Goal: Communication & Community: Answer question/provide support

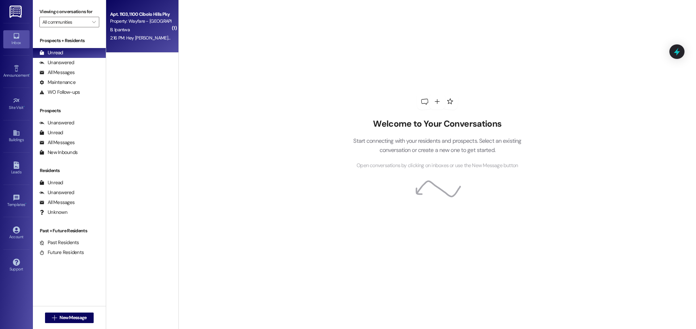
click at [133, 34] on div "2:16 PM: Hey hendrie , Can you send me the details so I know how much we'll pay…" at bounding box center [140, 38] width 62 height 8
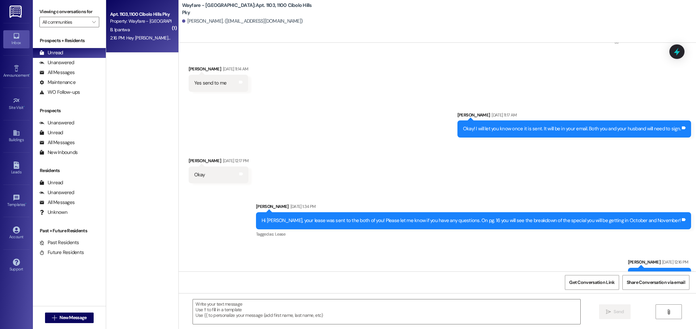
scroll to position [1656, 0]
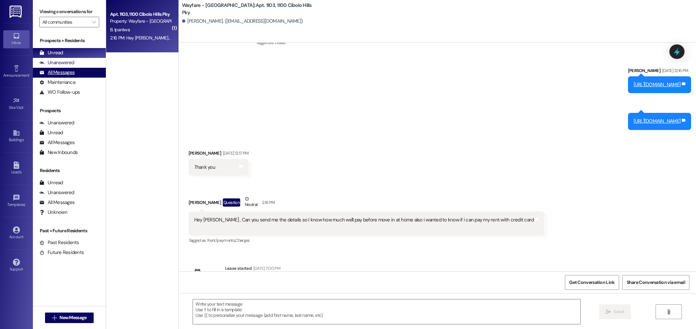
click at [70, 71] on div "All Messages" at bounding box center [56, 72] width 35 height 7
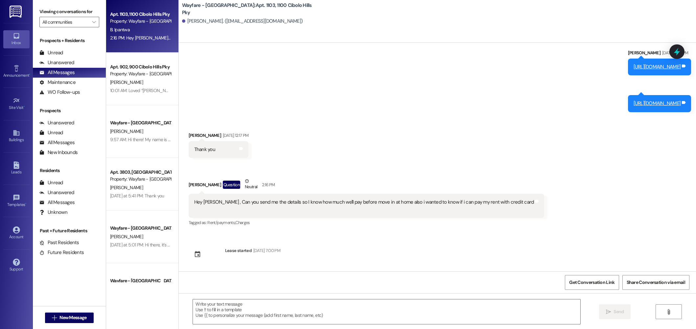
scroll to position [1695, 0]
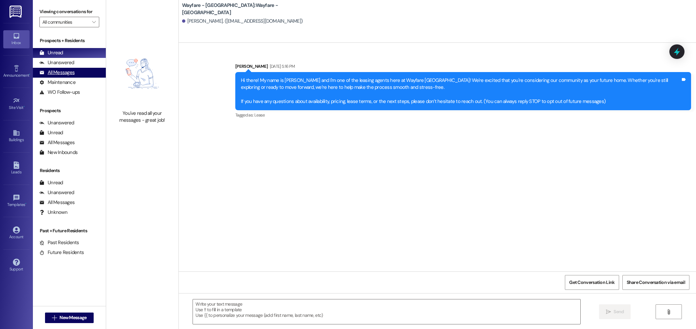
click at [54, 71] on div "All Messages" at bounding box center [56, 72] width 35 height 7
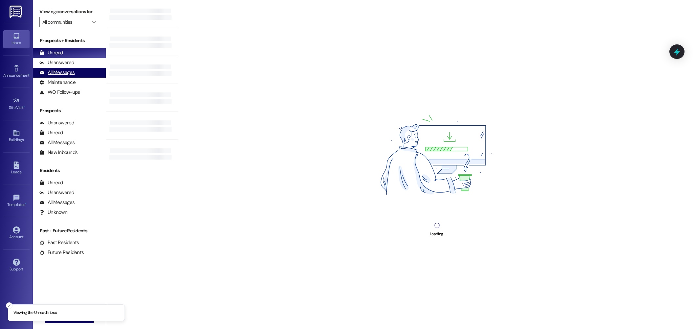
click at [52, 70] on div "All Messages" at bounding box center [56, 72] width 35 height 7
click at [72, 72] on div "All Messages" at bounding box center [56, 72] width 35 height 7
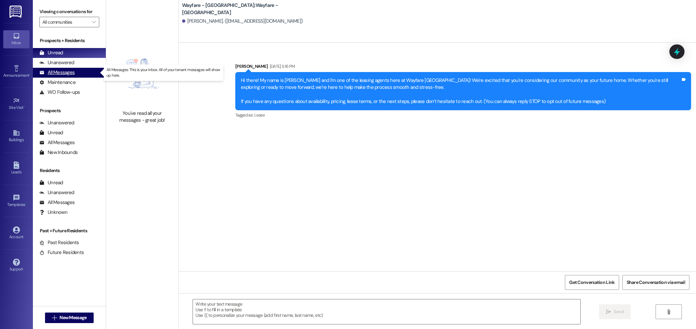
click at [66, 75] on div "All Messages" at bounding box center [56, 72] width 35 height 7
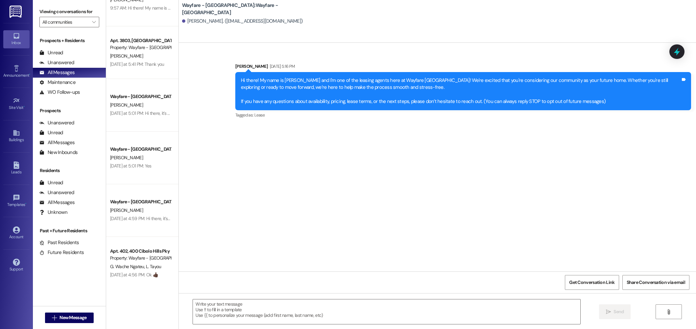
scroll to position [129, 0]
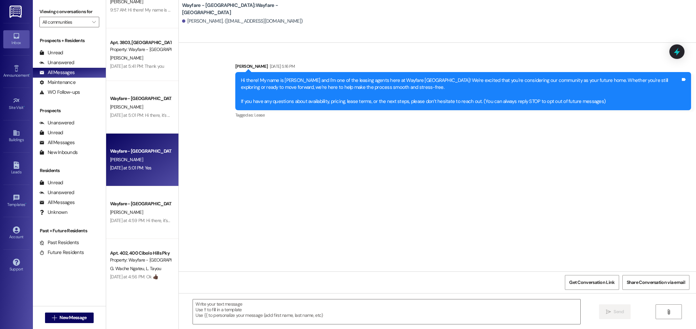
click at [141, 170] on div "Yesterday at 5:01 PM: Yes Yesterday at 5:01 PM: Yes" at bounding box center [130, 168] width 41 height 6
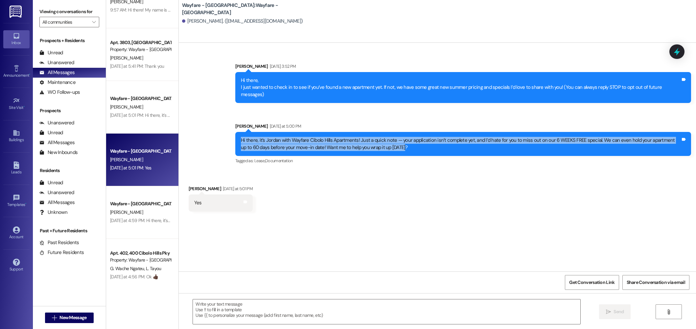
drag, startPoint x: 234, startPoint y: 133, endPoint x: 401, endPoint y: 142, distance: 167.5
click at [401, 142] on div "Hi there, it’s Jordan with Wayfare Cibolo Hills Apartments! Just a quick note —…" at bounding box center [463, 144] width 456 height 24
copy div "Hi there, it’s Jordan with Wayfare Cibolo Hills Apartments! Just a quick note —…"
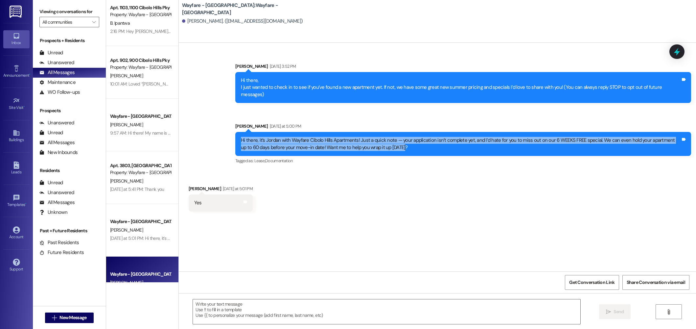
scroll to position [0, 0]
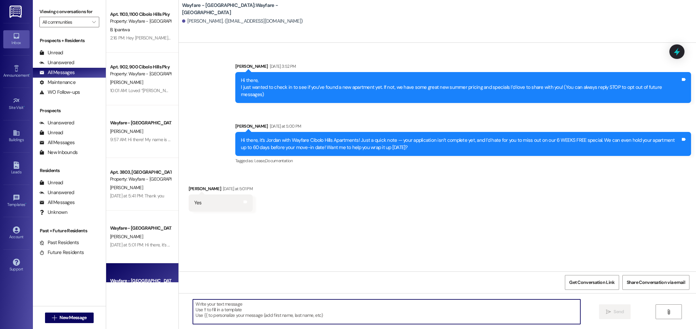
click at [285, 320] on textarea at bounding box center [386, 311] width 387 height 25
type textarea "H"
click at [70, 314] on span "New Message" at bounding box center [72, 317] width 27 height 7
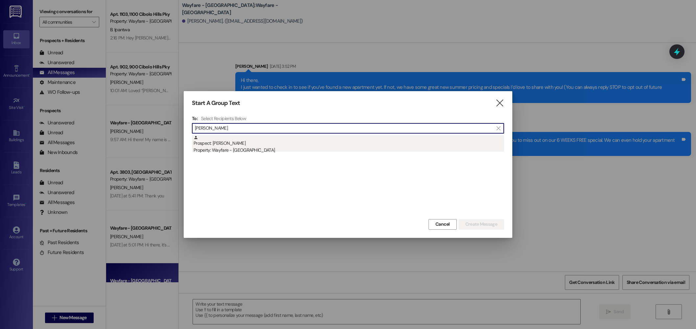
type input "alisa"
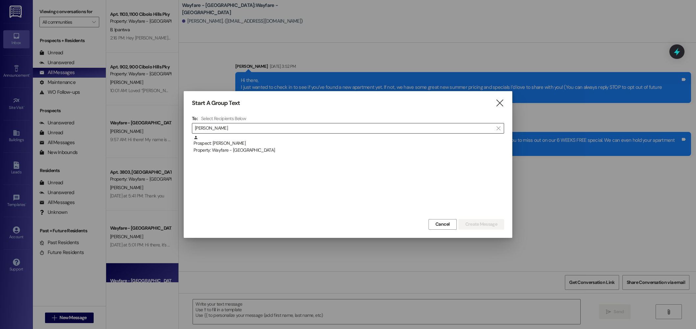
drag, startPoint x: 244, startPoint y: 144, endPoint x: 412, endPoint y: 172, distance: 169.9
click at [244, 144] on div "Prospect: Alisah Mejia Property: Wayfare - Cibolo Hills" at bounding box center [348, 144] width 310 height 19
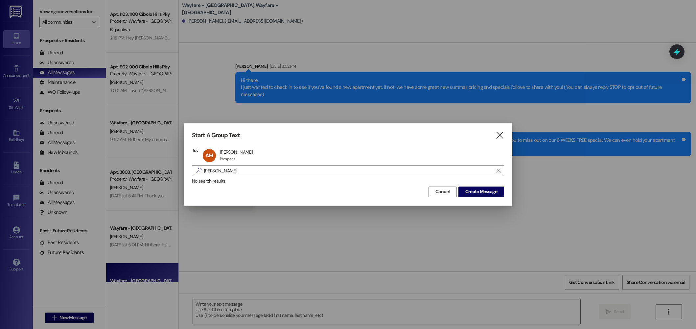
click at [480, 182] on div "No search results" at bounding box center [348, 180] width 312 height 7
click at [478, 189] on span "Create Message" at bounding box center [481, 191] width 32 height 7
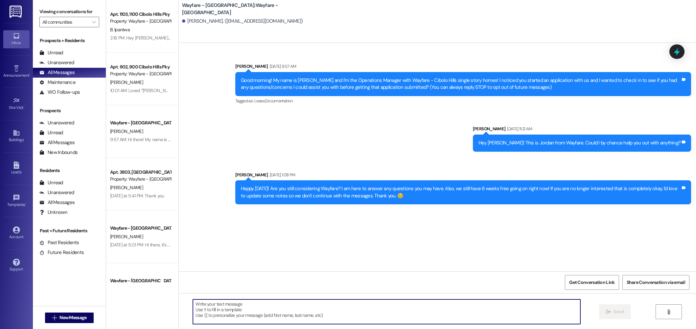
click at [396, 312] on textarea at bounding box center [386, 311] width 387 height 25
paste textarea "Hi there, it’s Jordan with Wayfare Cibolo Hills Apartments! Just a quick note —…"
type textarea "Hi there, it’s Jordan with Wayfare Cibolo Hills Apartments! Just a quick note —…"
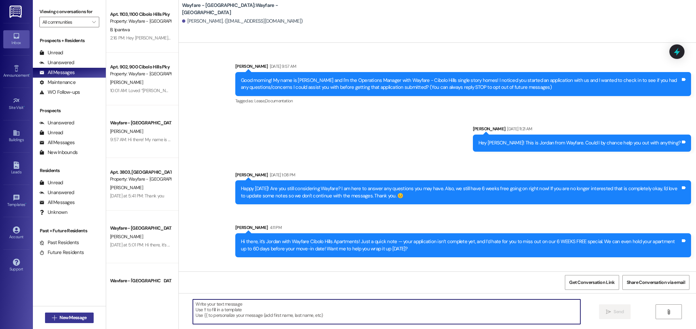
click at [70, 316] on span "New Message" at bounding box center [72, 317] width 27 height 7
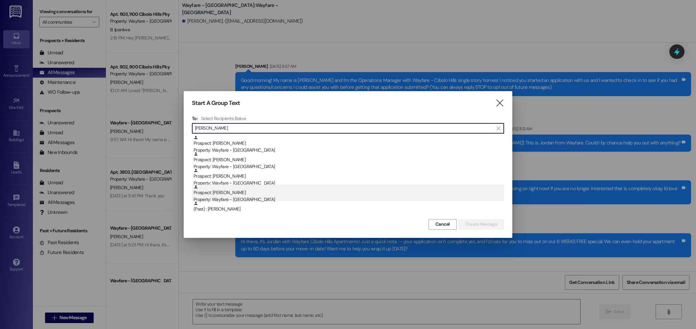
type input "martin"
click at [239, 200] on div "Property: Wayfare - [GEOGRAPHIC_DATA]" at bounding box center [348, 199] width 310 height 7
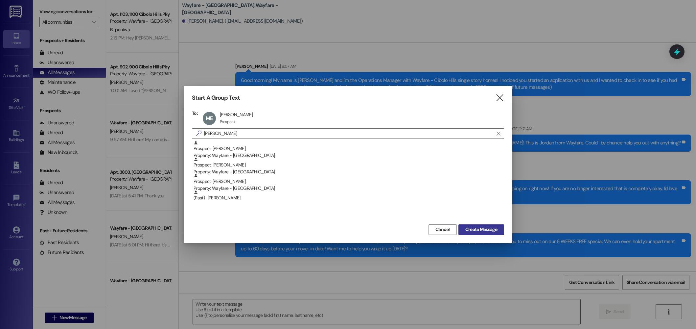
click at [470, 227] on span "Create Message" at bounding box center [481, 229] width 32 height 7
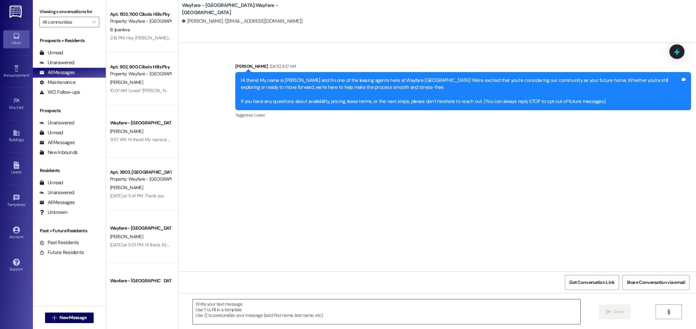
click at [296, 309] on textarea at bounding box center [386, 311] width 387 height 25
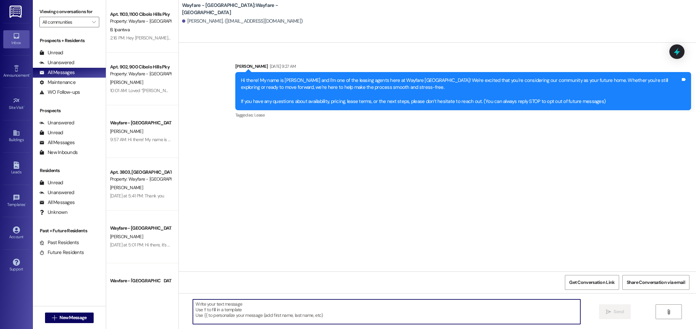
paste textarea "Hi there, it’s Jordan with Wayfare Cibolo Hills Apartments! Just a quick note —…"
type textarea "Hi there, it’s Jordan with Wayfare Cibolo Hills Apartments! Just a quick note —…"
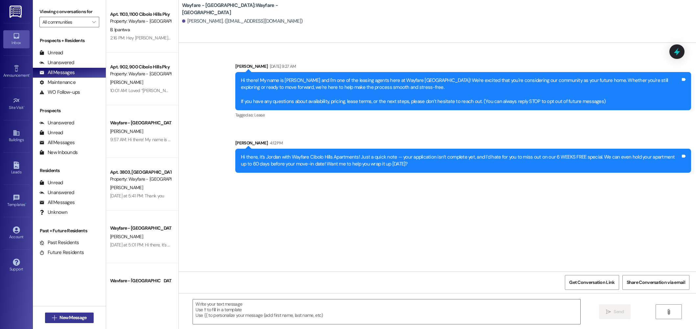
click at [63, 313] on button " New Message" at bounding box center [69, 317] width 49 height 11
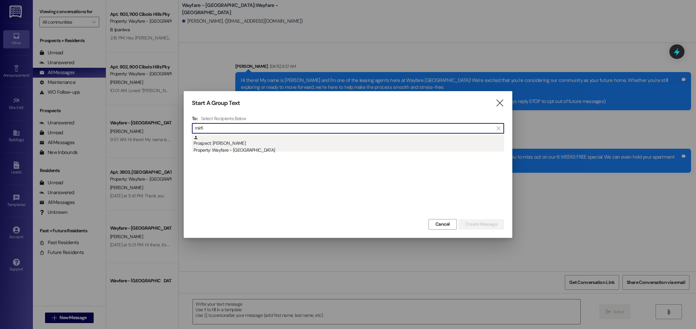
type input "mirfi"
click at [251, 148] on div "Property: Wayfare - [GEOGRAPHIC_DATA]" at bounding box center [348, 150] width 310 height 7
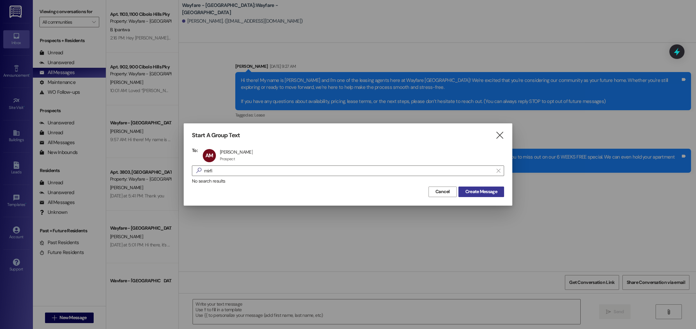
click at [479, 195] on button "Create Message" at bounding box center [481, 191] width 46 height 11
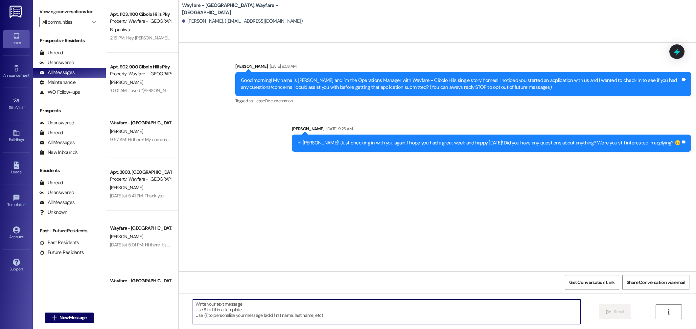
paste textarea "Hi there, it’s Jordan with Wayfare Cibolo Hills Apartments! Just a quick note —…"
type textarea "Hi there, it’s Jordan with Wayfare Cibolo Hills Apartments! Just a quick note —…"
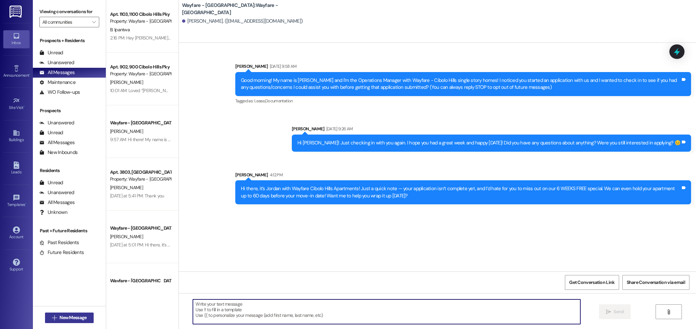
click at [59, 316] on span "New Message" at bounding box center [72, 317] width 27 height 7
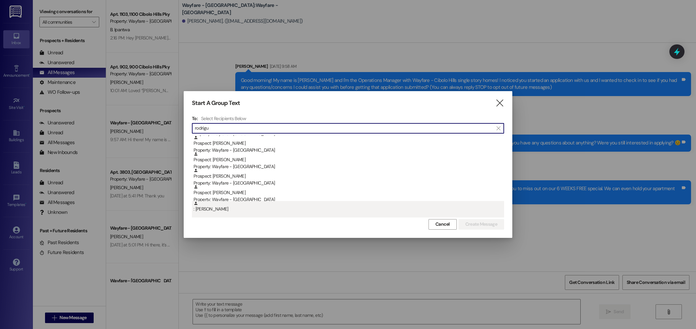
type input "rodrigu"
click at [258, 202] on div ": Terry Rodriguez" at bounding box center [348, 206] width 310 height 11
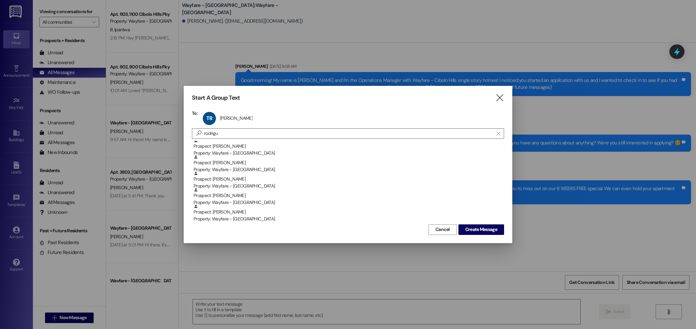
scroll to position [117, 0]
click at [238, 120] on div "TR Terry Rodriguez Terry Rodriguez click to remove" at bounding box center [229, 118] width 57 height 16
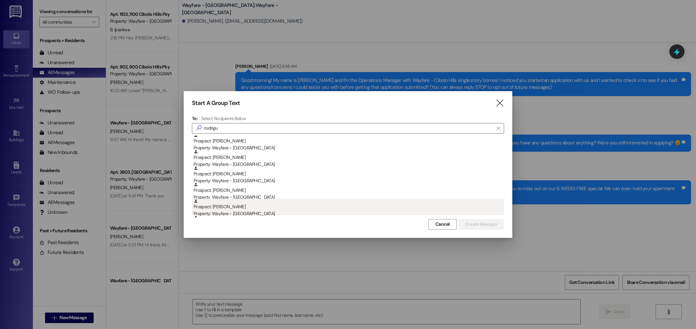
click at [236, 206] on div "Prospect: Ralph Rodriguez Property: Wayfare - Cibolo Hills" at bounding box center [348, 207] width 310 height 19
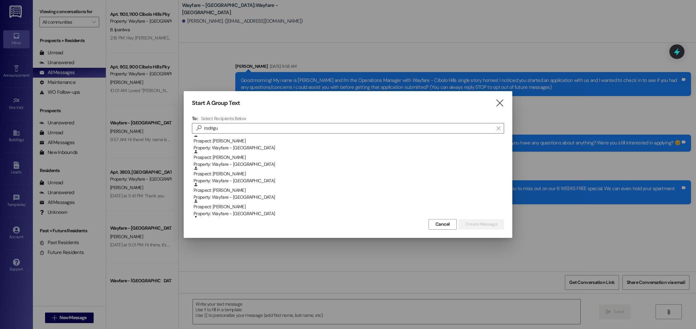
scroll to position [115, 0]
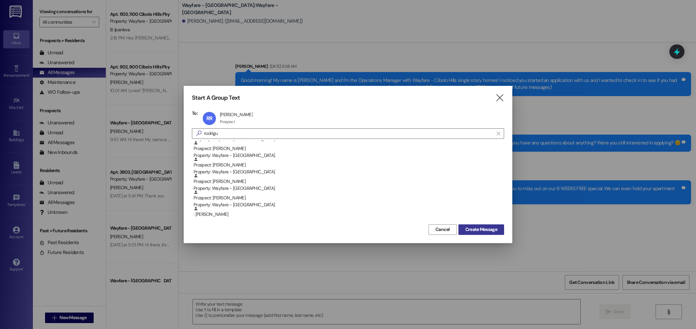
click at [472, 229] on span "Create Message" at bounding box center [481, 229] width 32 height 7
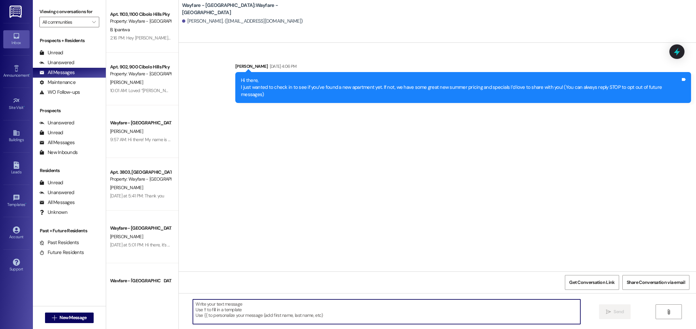
paste textarea "Hi there, it’s Jordan with Wayfare Cibolo Hills Apartments! Just a quick note —…"
type textarea "Hi there, it’s Jordan with Wayfare Cibolo Hills Apartments! Just a quick note —…"
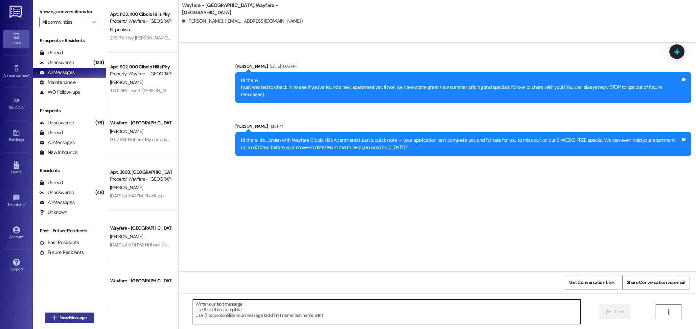
click at [85, 318] on span "New Message" at bounding box center [73, 317] width 30 height 7
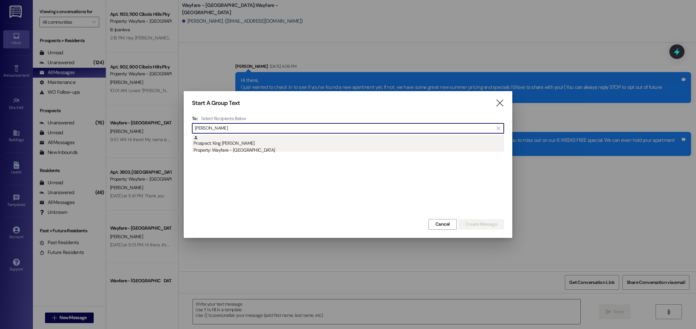
type input "carter ki"
click at [259, 142] on div "Prospect: King Kyree Carter Property: Wayfare - Cibolo Hills" at bounding box center [348, 144] width 310 height 19
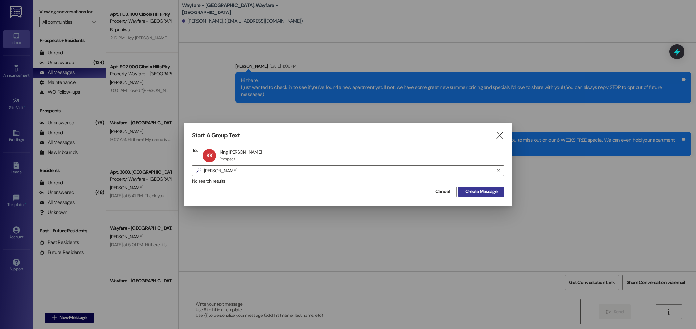
click at [485, 191] on span "Create Message" at bounding box center [481, 191] width 32 height 7
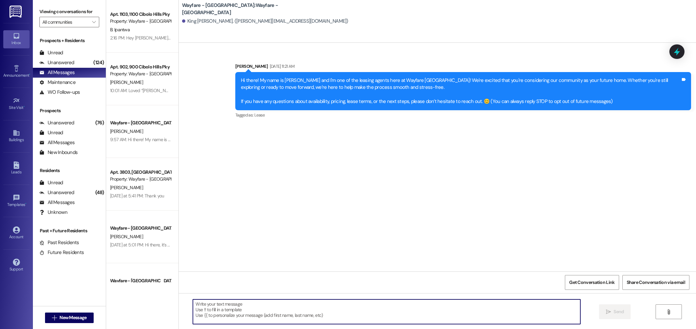
click at [410, 307] on textarea at bounding box center [386, 311] width 387 height 25
paste textarea "Hi there, it’s Jordan with Wayfare Cibolo Hills Apartments! Just a quick note —…"
type textarea "Hi there, it’s Jordan with Wayfare Cibolo Hills Apartments! Just a quick note —…"
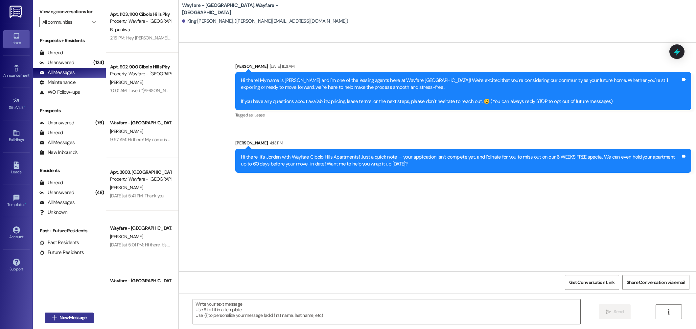
click at [81, 318] on span "New Message" at bounding box center [72, 317] width 27 height 7
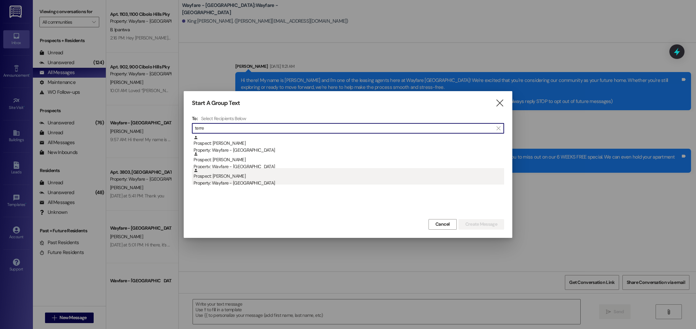
type input "terre"
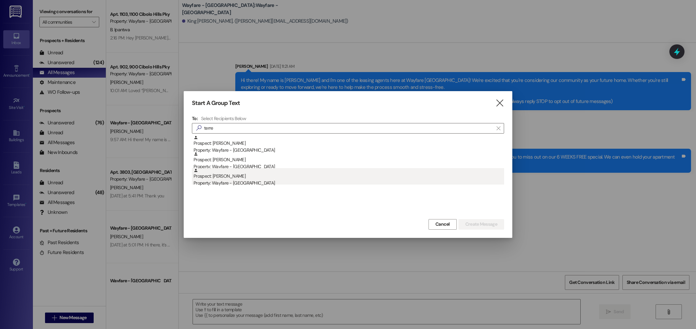
click at [250, 182] on div "Property: Wayfare - [GEOGRAPHIC_DATA]" at bounding box center [348, 182] width 310 height 7
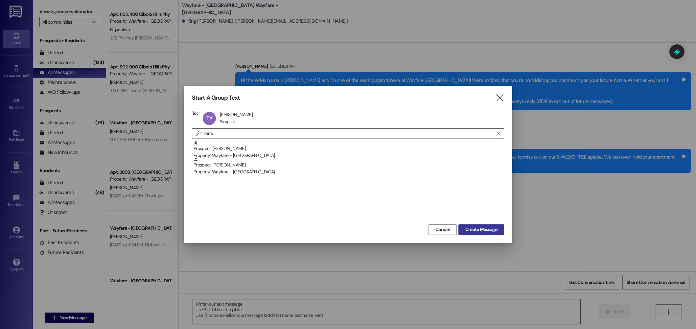
click at [478, 227] on span "Create Message" at bounding box center [481, 229] width 32 height 7
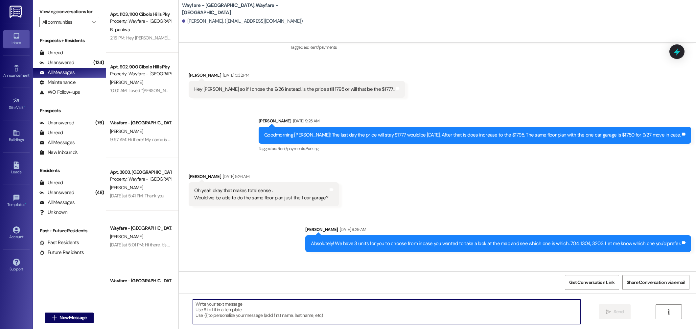
click at [415, 302] on textarea at bounding box center [386, 311] width 387 height 25
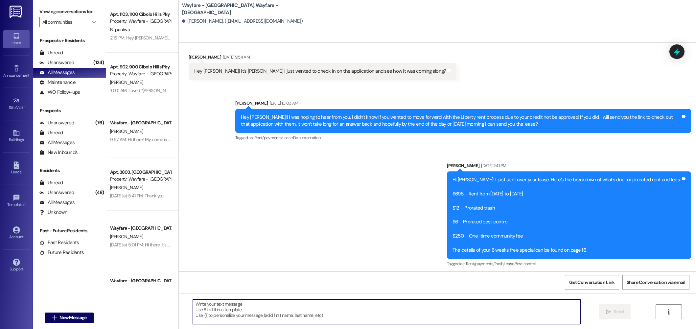
scroll to position [728, 0]
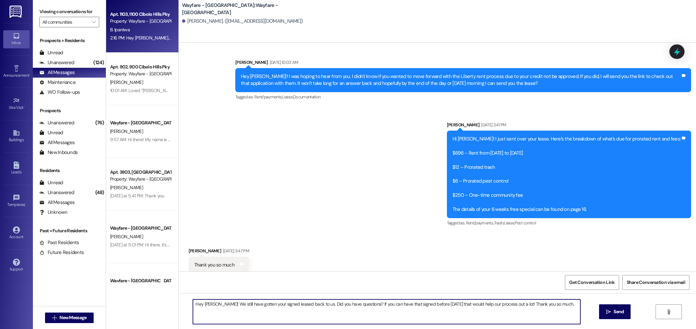
type textarea "Hey Terrence! We still have gotten your signed leased back to us. Did you have …"
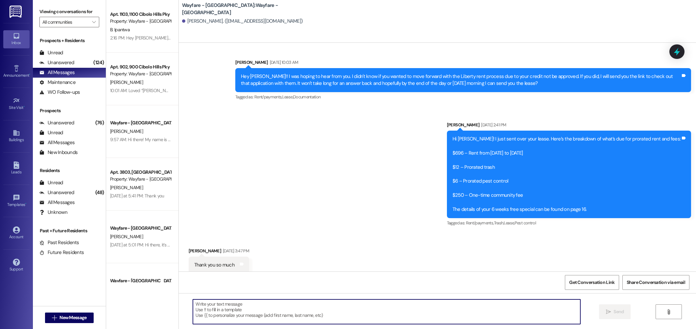
scroll to position [775, 0]
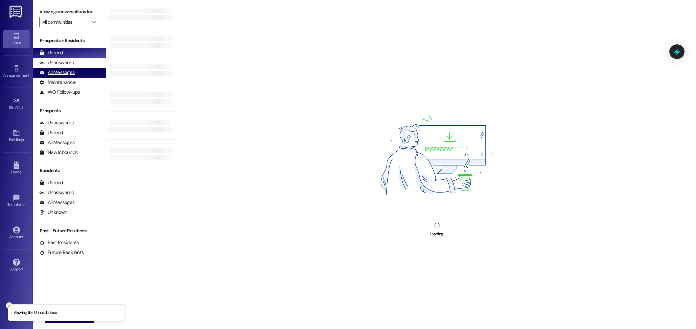
click at [57, 73] on div "All Messages" at bounding box center [56, 72] width 35 height 7
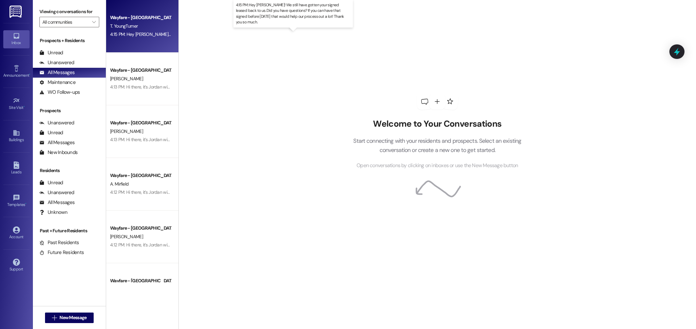
click at [156, 36] on div "4:15 PM: Hey Terrence! We still have gotten your signed leased back to us. Did …" at bounding box center [307, 34] width 395 height 6
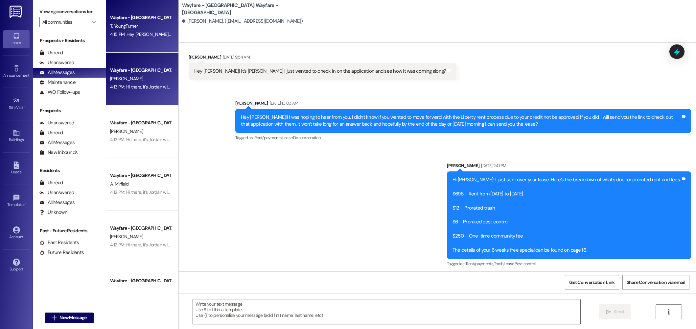
click at [131, 79] on div "[PERSON_NAME]" at bounding box center [140, 79] width 62 height 8
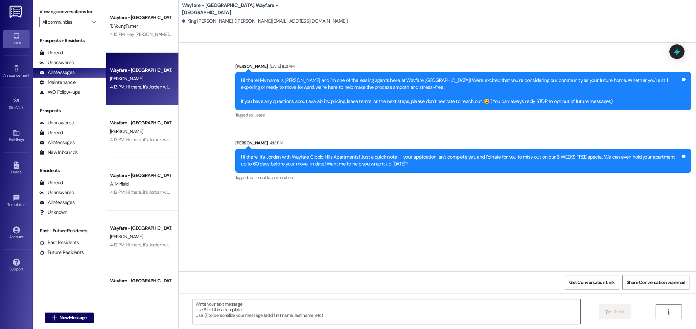
click at [361, 155] on div "Hi there, it’s Jordan with Wayfare Cibolo Hills Apartments! Just a quick note —…" at bounding box center [461, 160] width 440 height 14
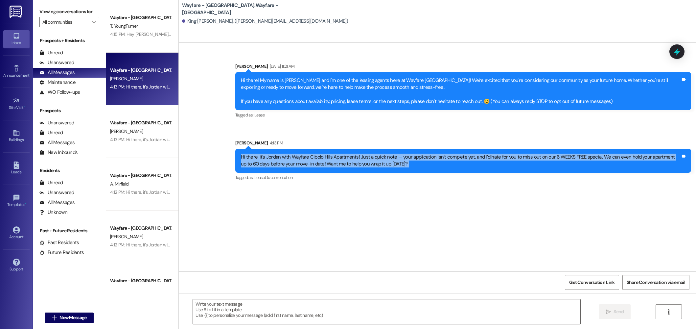
click at [361, 155] on div "Hi there, it’s Jordan with Wayfare Cibolo Hills Apartments! Just a quick note —…" at bounding box center [461, 160] width 440 height 14
copy div "Hi there, it’s Jordan with Wayfare Cibolo Hills Apartments! Just a quick note —…"
click at [73, 315] on span "New Message" at bounding box center [72, 317] width 27 height 7
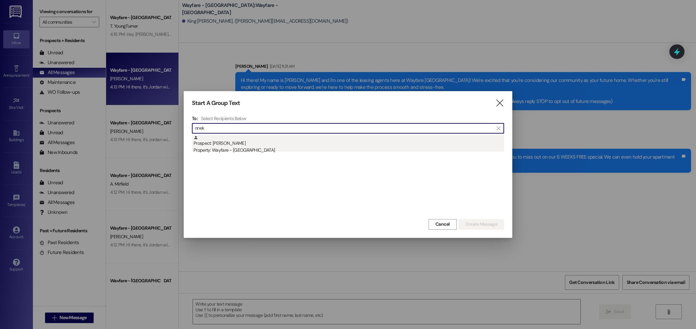
type input "nnek"
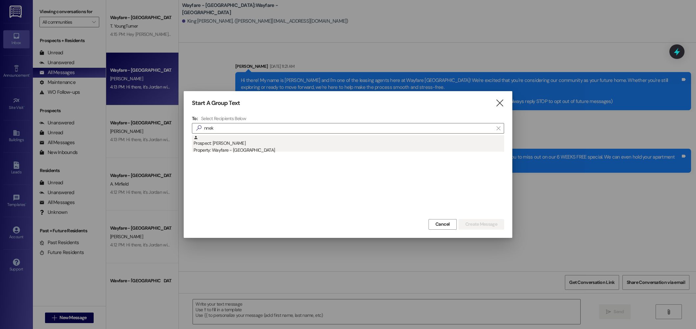
click at [248, 135] on div "Prospect: Nneka Browne Property: Wayfare - Cibolo Hills" at bounding box center [348, 144] width 310 height 19
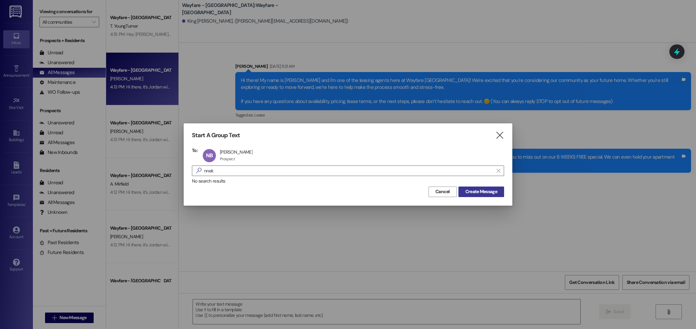
click at [486, 191] on span "Create Message" at bounding box center [481, 191] width 32 height 7
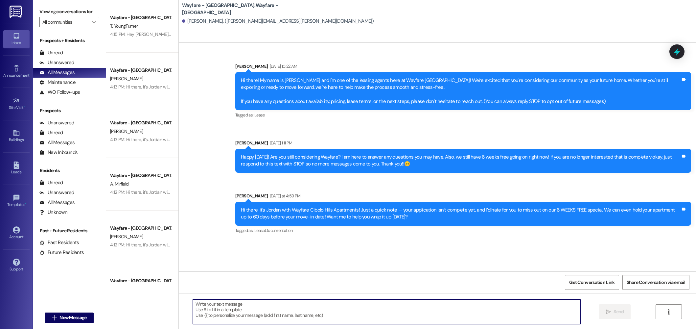
click at [419, 311] on textarea at bounding box center [386, 311] width 387 height 25
paste textarea "Hi there, it’s Jordan with Wayfare Cibolo Hills Apartments! Just a quick note —…"
type textarea "Hi there, it’s Jordan with Wayfare Cibolo Hills Apartments! Just a quick note —…"
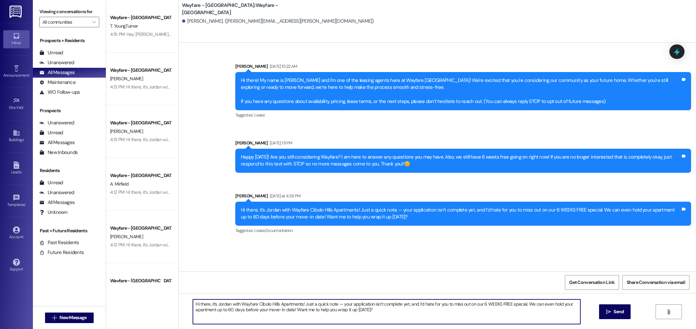
drag, startPoint x: 386, startPoint y: 312, endPoint x: 184, endPoint y: 296, distance: 203.3
click at [184, 296] on div "Hi there, it’s Jordan with Wayfare Cibolo Hills Apartments! Just a quick note —…" at bounding box center [437, 317] width 517 height 49
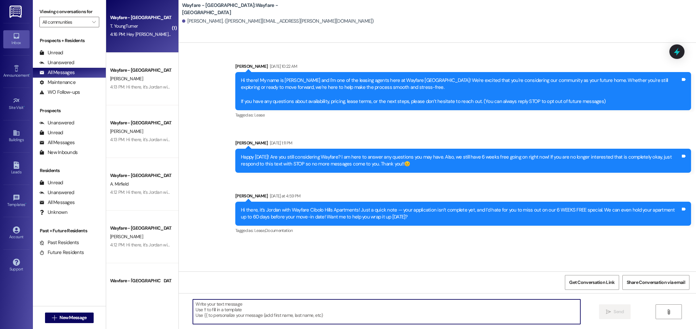
click at [159, 46] on div "Wayfare - Cibolo Hills Prospect T. YoungTurner 4:16 PM: Hey Jordan yes mam I'm …" at bounding box center [142, 26] width 72 height 53
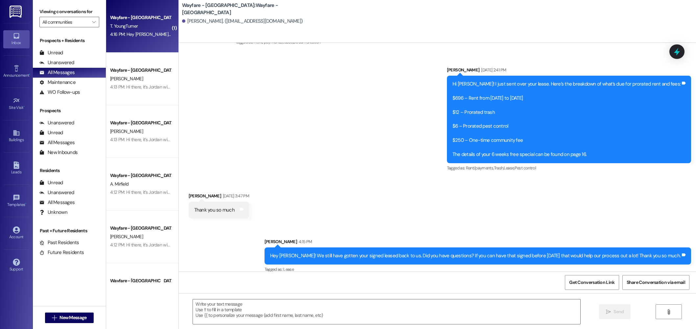
scroll to position [830, 0]
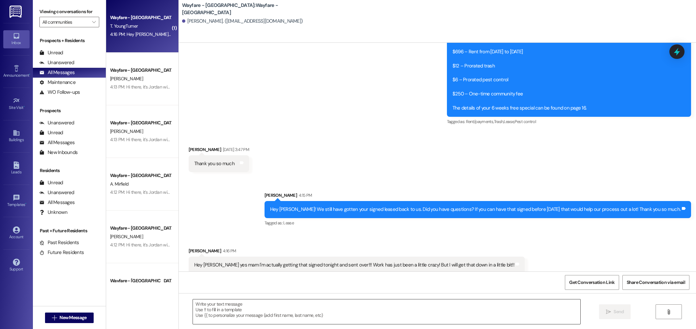
click at [366, 302] on textarea at bounding box center [386, 311] width 387 height 25
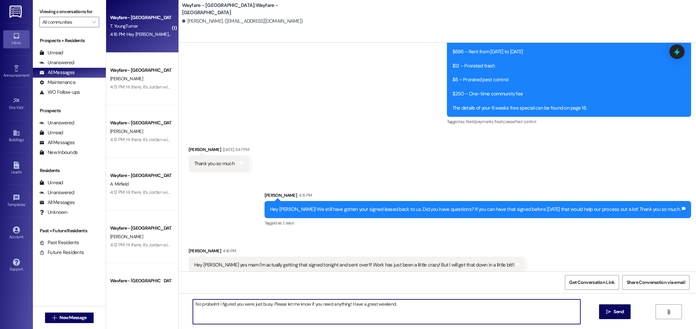
click at [203, 305] on textarea "No probelm! I figured you were just busy. Please let me know if you need anythi…" at bounding box center [386, 311] width 387 height 25
type textarea "No problem! I figured you were just busy. Please let me know if you need anythi…"
click at [416, 300] on textarea "No problem! I figured you were just busy. Please let me know if you need anythi…" at bounding box center [386, 311] width 387 height 25
click at [467, 311] on textarea "No problem! I figured you were just busy. Please let me know if you need anythi…" at bounding box center [386, 311] width 387 height 25
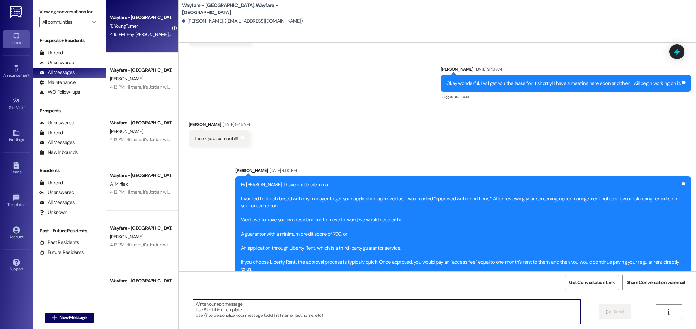
scroll to position [450, 0]
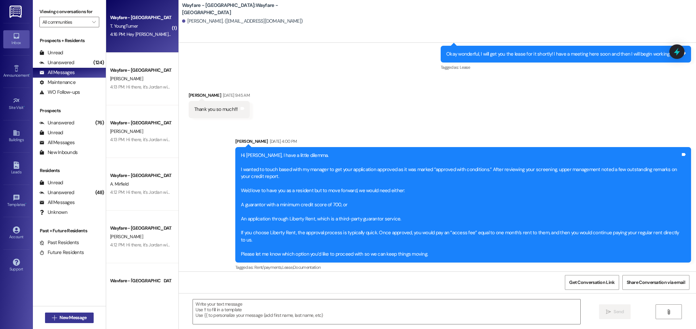
click at [63, 315] on span "New Message" at bounding box center [72, 317] width 27 height 7
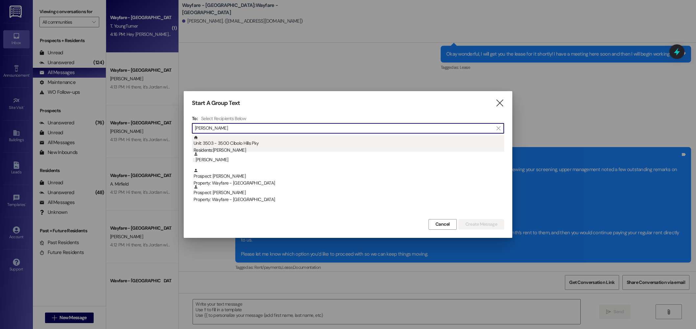
type input "matthews"
click at [303, 142] on div "Unit: 3503 - 3500 Cibolo Hills Pky Residents: Christy Matthews" at bounding box center [348, 144] width 310 height 19
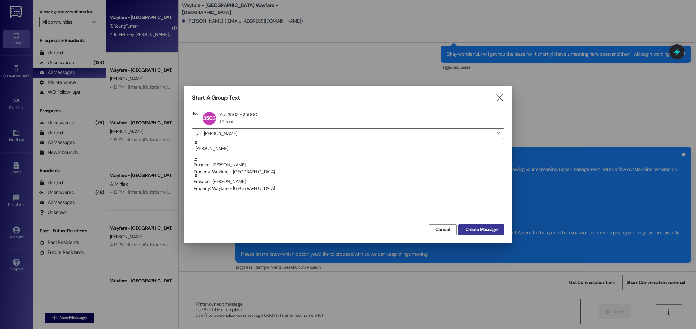
click at [476, 228] on span "Create Message" at bounding box center [481, 229] width 32 height 7
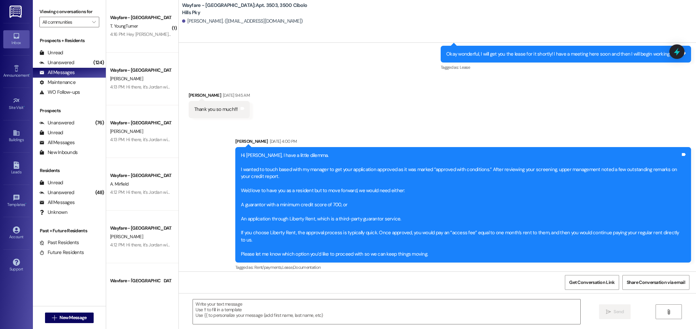
scroll to position [4634, 0]
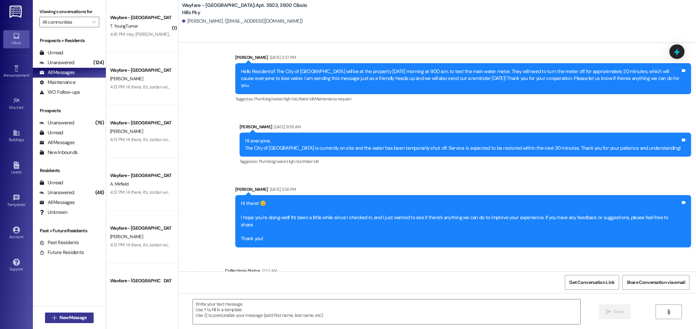
click at [59, 318] on span "New Message" at bounding box center [72, 317] width 27 height 7
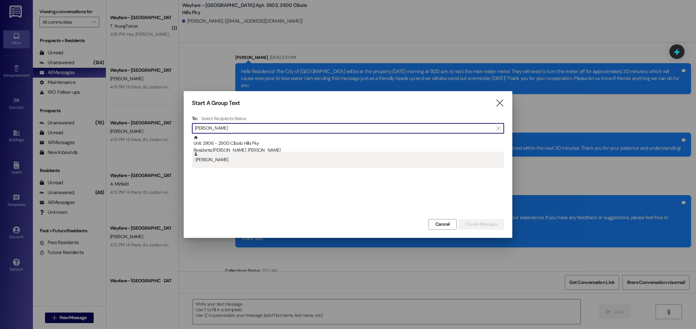
type input "jeani"
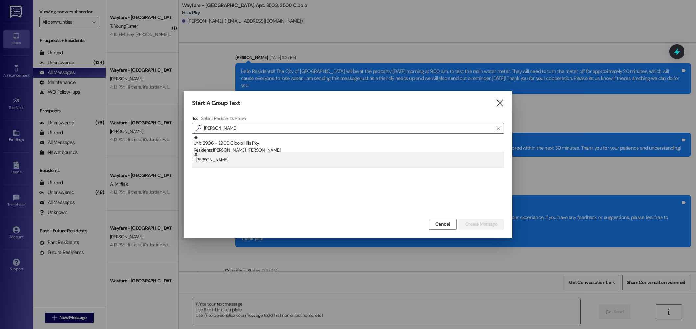
click at [288, 153] on div ": Jeanice Saavedra" at bounding box center [348, 156] width 310 height 11
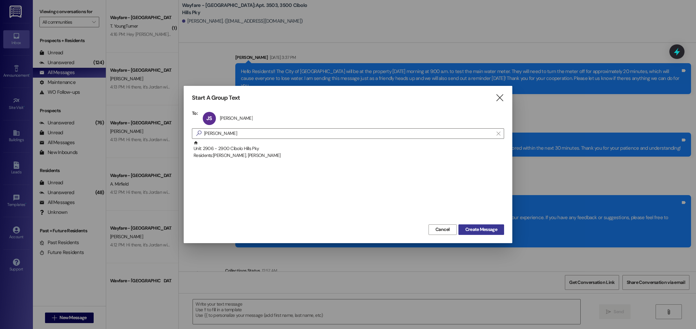
click at [482, 228] on span "Create Message" at bounding box center [481, 229] width 32 height 7
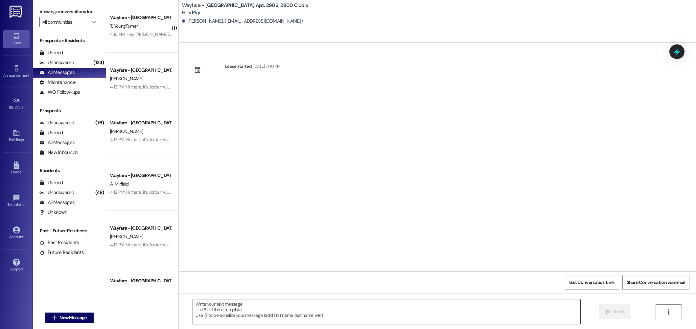
scroll to position [0, 0]
click at [413, 309] on textarea at bounding box center [386, 311] width 387 height 25
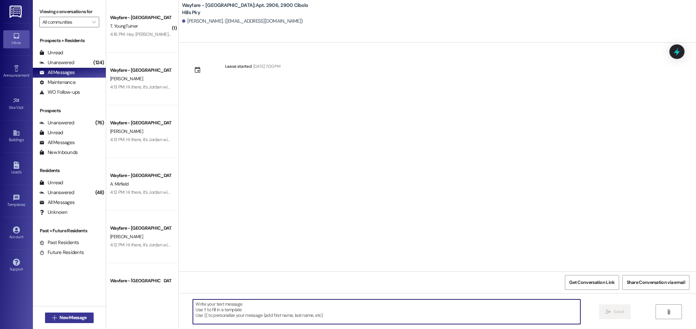
click at [58, 320] on span "New Message" at bounding box center [73, 317] width 30 height 7
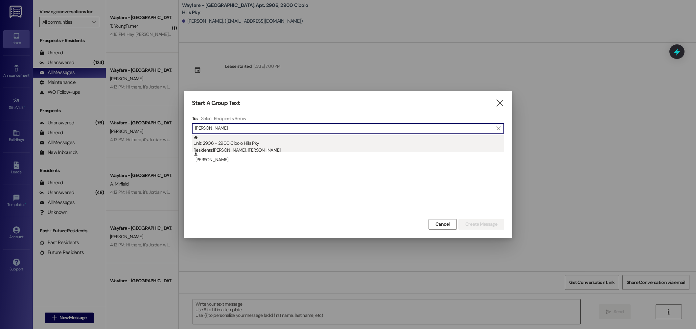
type input "jeani"
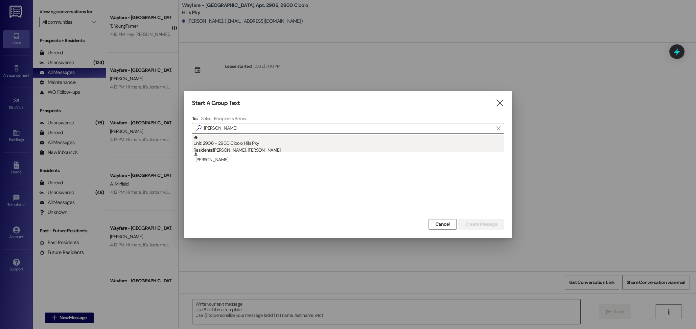
click at [247, 145] on div "Unit: 2906 - 2900 Cibolo Hills Pky Residents: Jason Sparks, Jeanice Saavedra" at bounding box center [348, 144] width 310 height 19
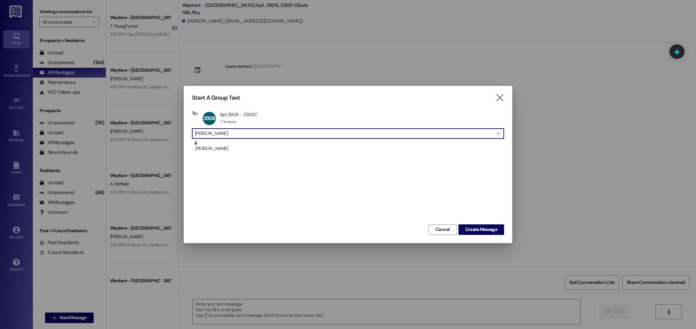
click at [243, 132] on input "jeani" at bounding box center [344, 133] width 298 height 9
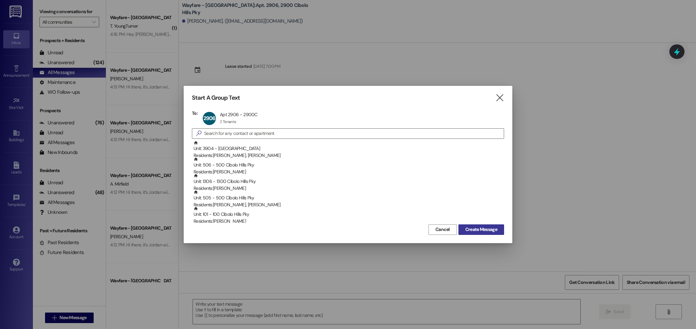
click at [496, 228] on span "Create Message" at bounding box center [481, 229] width 32 height 7
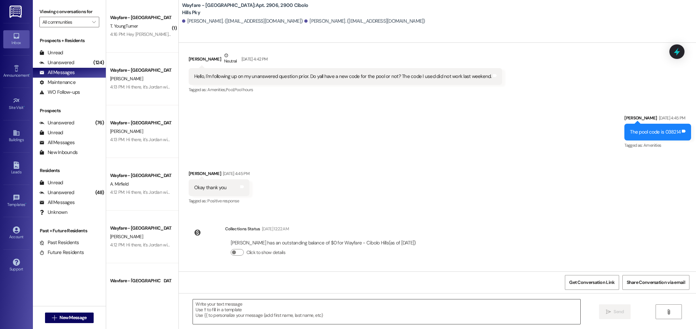
scroll to position [10022, 0]
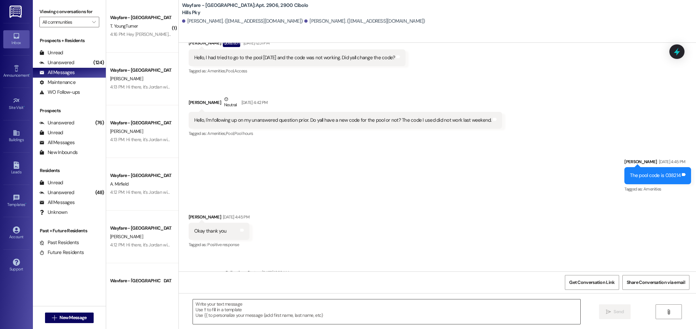
click at [279, 307] on textarea at bounding box center [386, 311] width 387 height 25
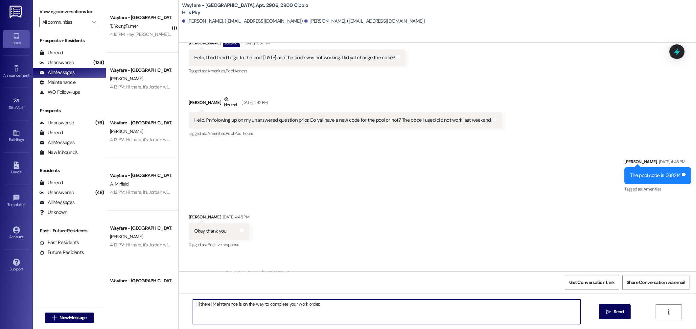
type textarea "Hi there! Maintenance is on the way to complete your work order."
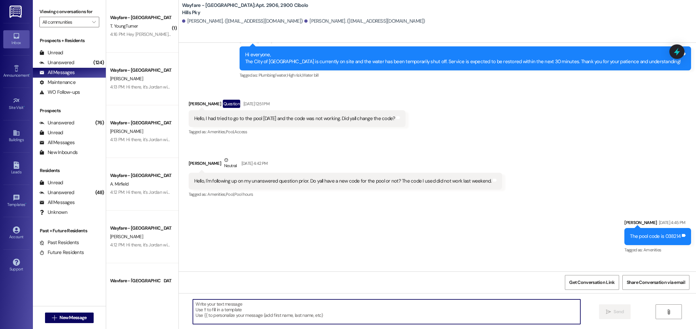
scroll to position [10068, 0]
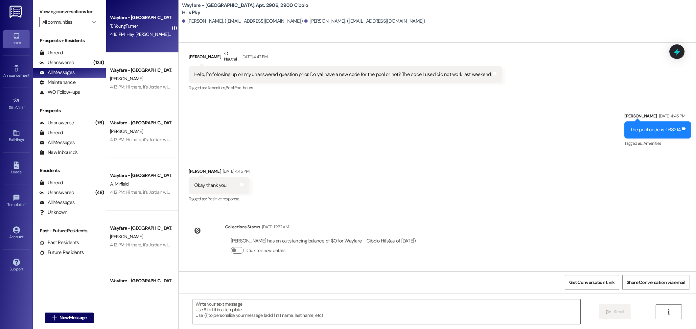
click at [116, 26] on span "T. YoungTurner" at bounding box center [124, 26] width 28 height 6
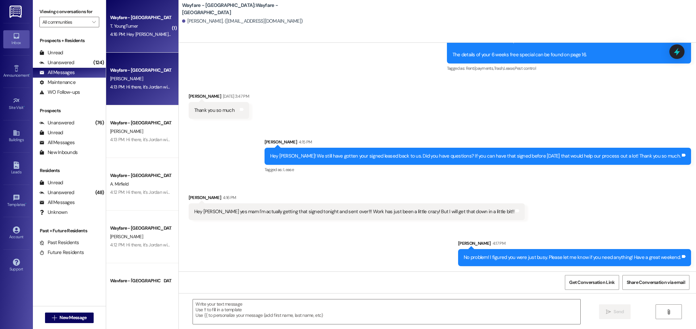
scroll to position [876, 0]
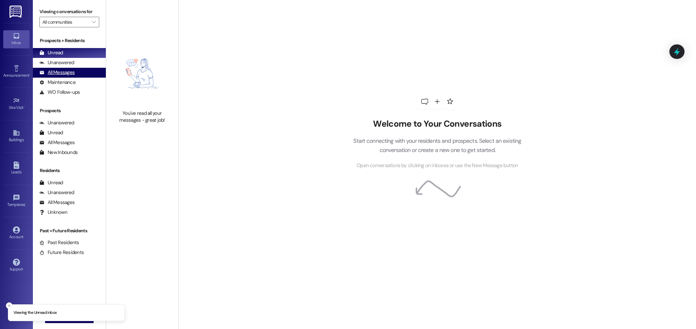
click at [76, 76] on div "All Messages (undefined)" at bounding box center [69, 73] width 73 height 10
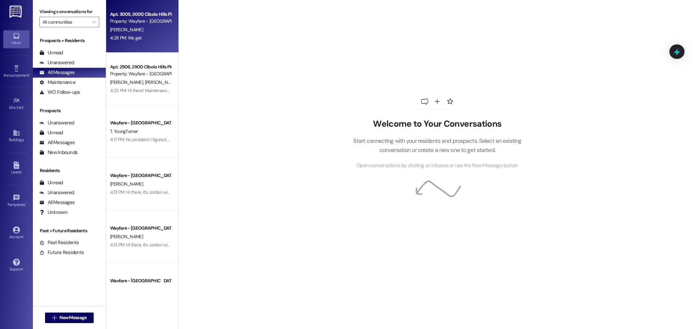
click at [130, 16] on div "Apt. 3005, 3000 Cibolo Hills Pky" at bounding box center [140, 14] width 61 height 7
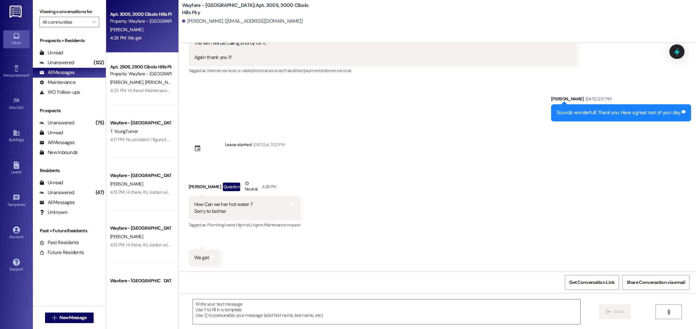
scroll to position [3336, 0]
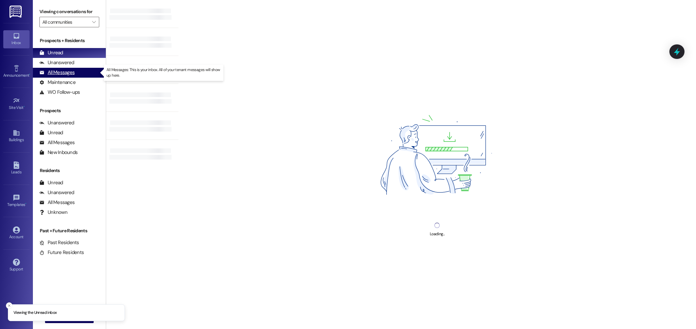
click at [56, 74] on div "All Messages" at bounding box center [56, 72] width 35 height 7
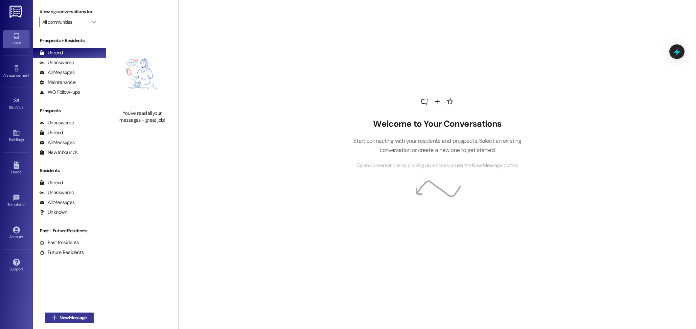
click at [68, 320] on span "New Message" at bounding box center [72, 317] width 27 height 7
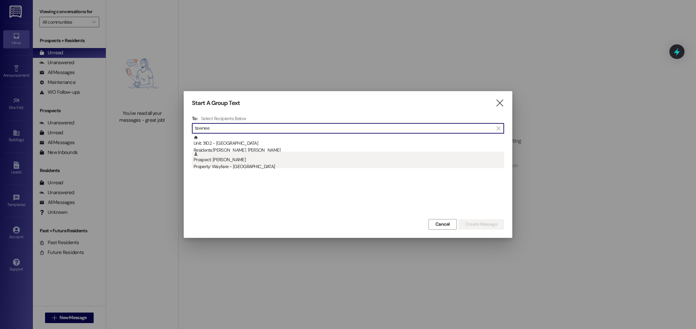
type input "tawnee"
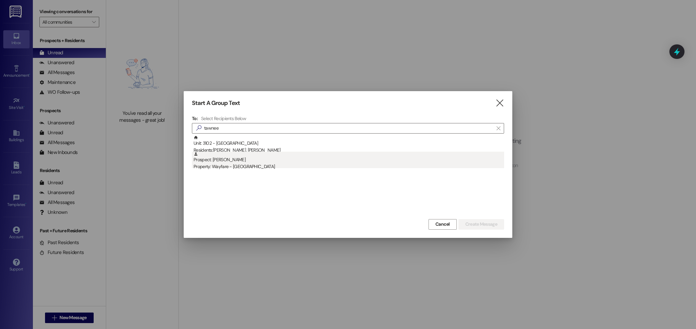
click at [239, 168] on div "Property: Wayfare - [GEOGRAPHIC_DATA]" at bounding box center [348, 166] width 310 height 7
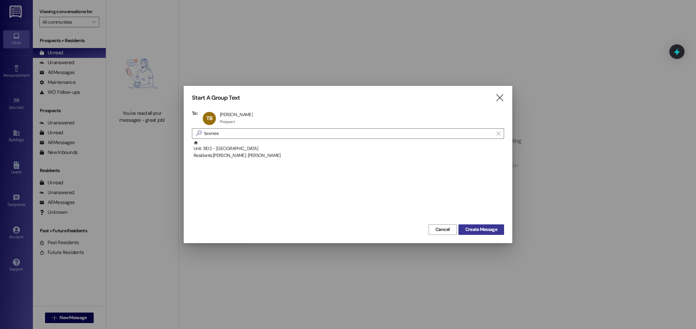
click at [481, 233] on button "Create Message" at bounding box center [481, 229] width 46 height 11
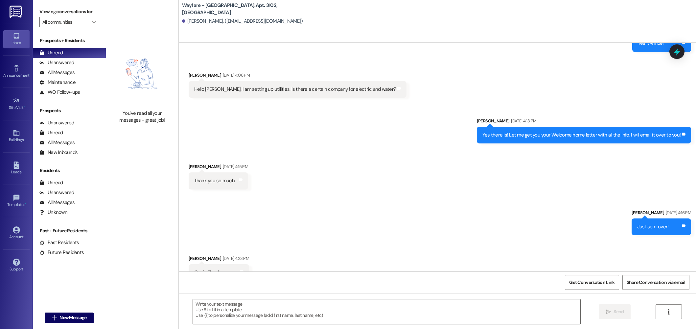
scroll to position [1160, 0]
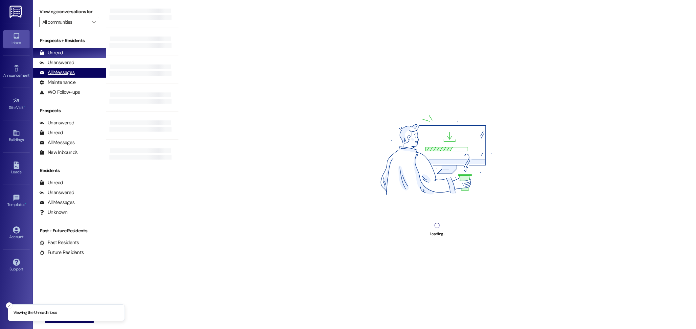
click at [61, 74] on div "All Messages" at bounding box center [56, 72] width 35 height 7
